Goal: Transaction & Acquisition: Book appointment/travel/reservation

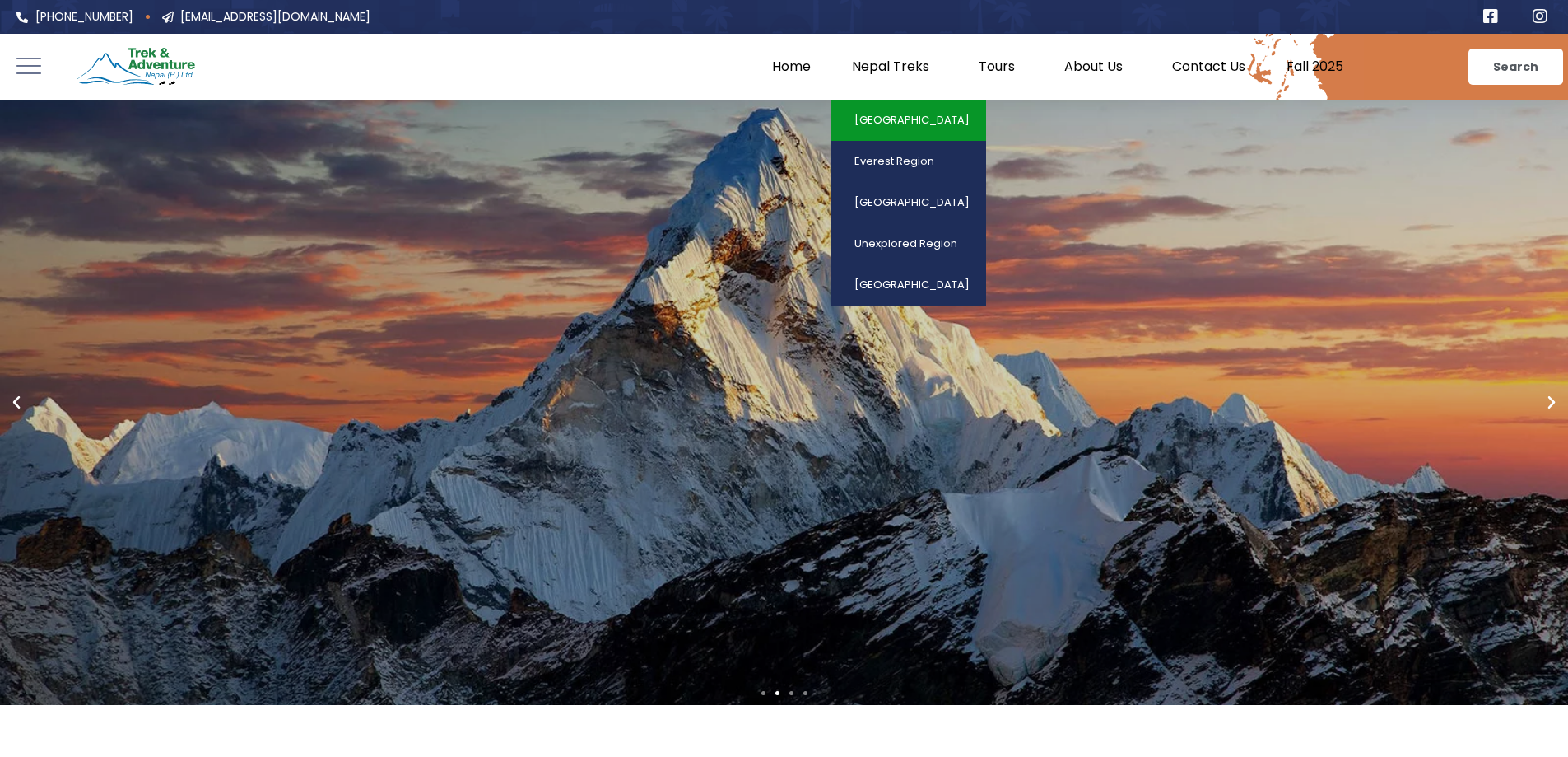
click at [910, 122] on link "[GEOGRAPHIC_DATA]" at bounding box center [908, 120] width 155 height 41
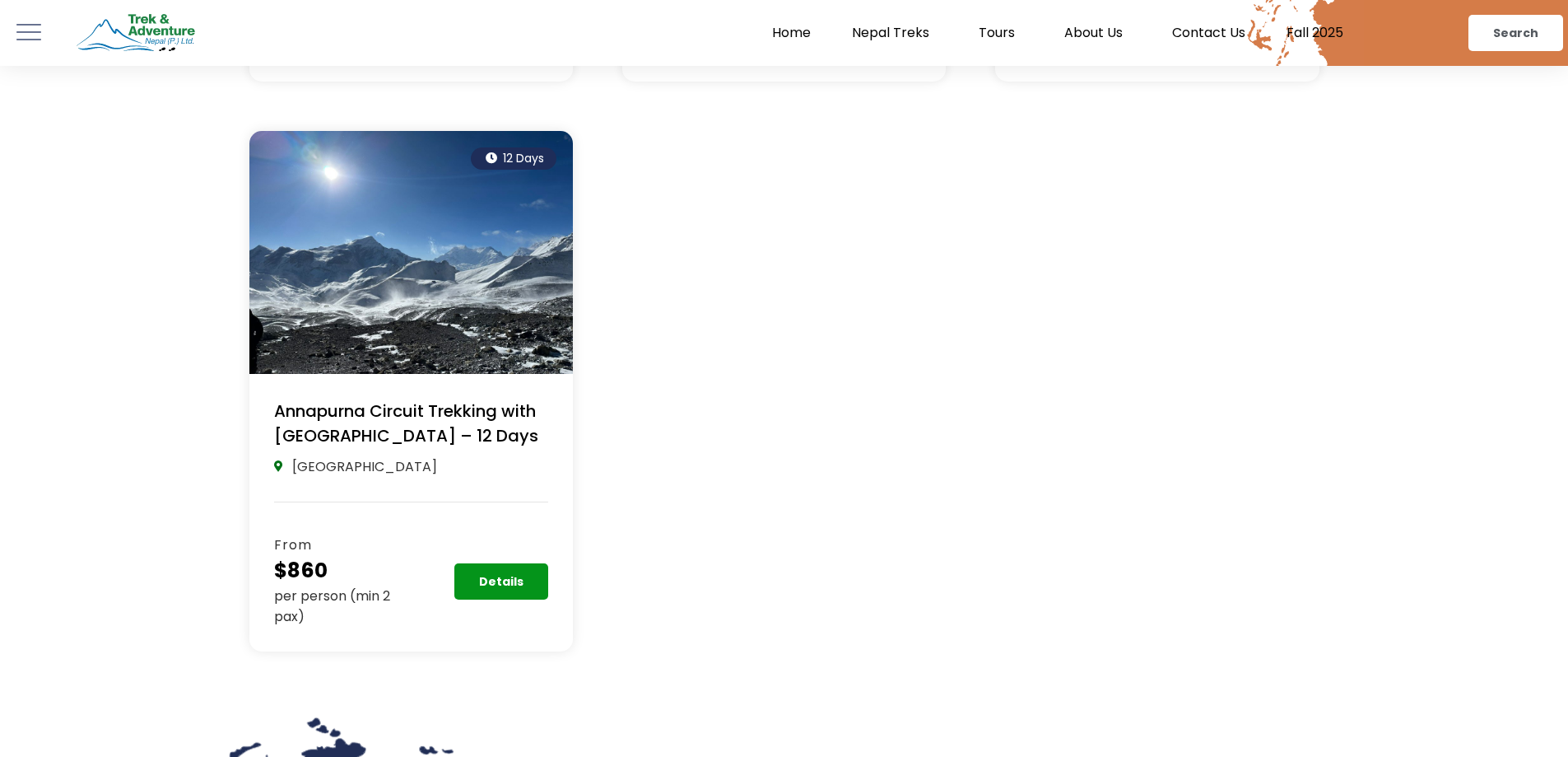
scroll to position [1482, 0]
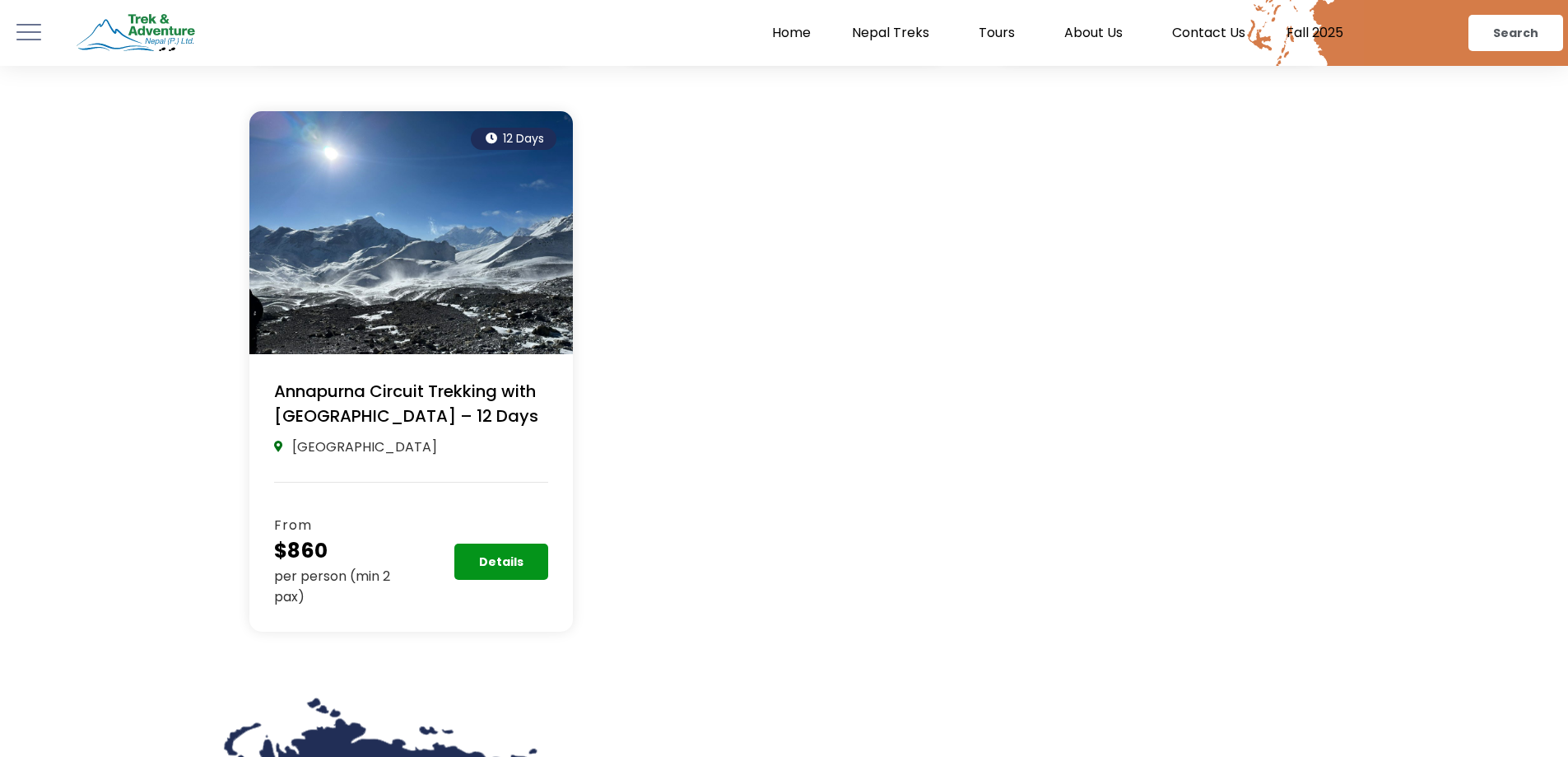
click at [459, 399] on link "Annapurna Circuit Trekking with Tilicho Lake – 12 Days" at bounding box center [405, 403] width 264 height 48
